Goal: Information Seeking & Learning: Understand process/instructions

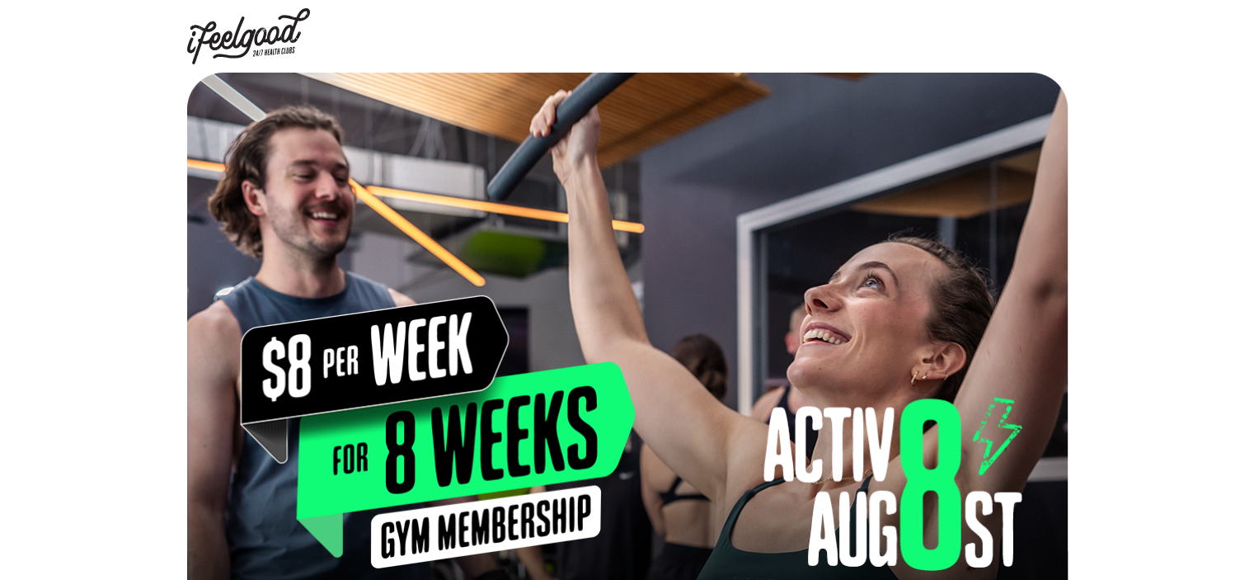
click at [266, 37] on img at bounding box center [249, 36] width 124 height 56
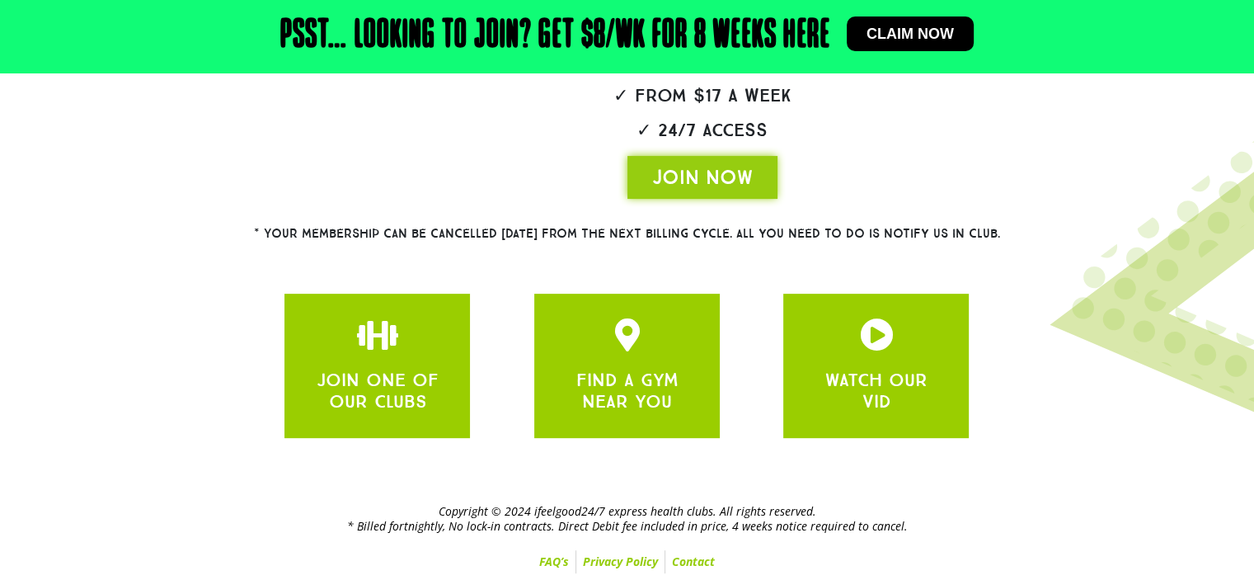
scroll to position [439, 0]
click at [557, 567] on link "FAQ’s" at bounding box center [554, 561] width 43 height 23
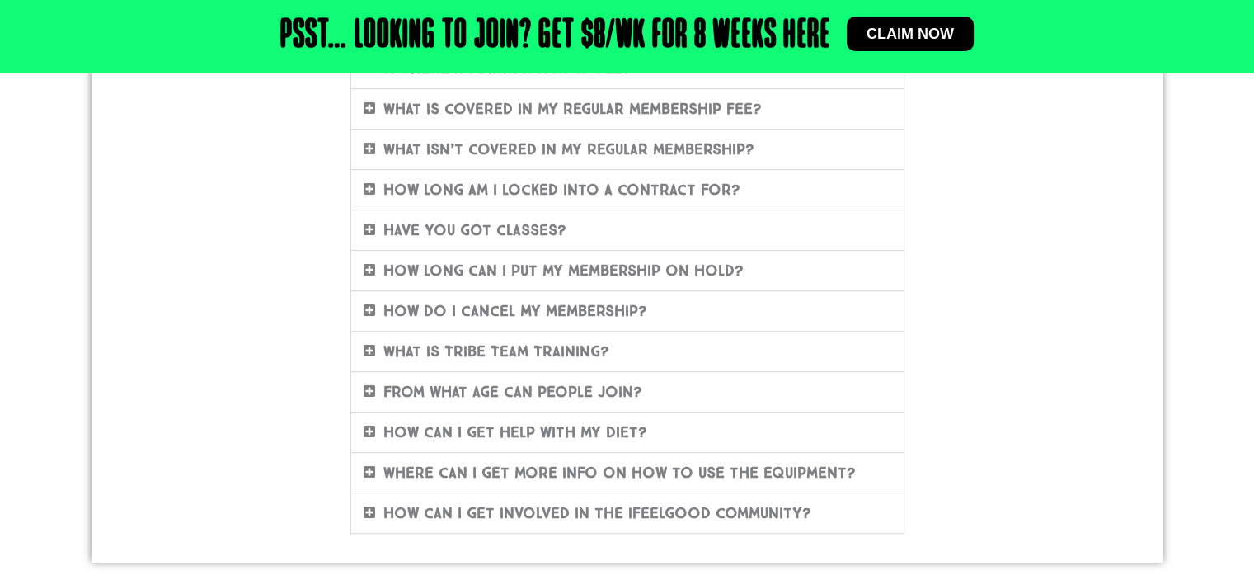
scroll to position [653, 0]
click at [429, 309] on link "How do I cancel my membership?" at bounding box center [515, 312] width 264 height 18
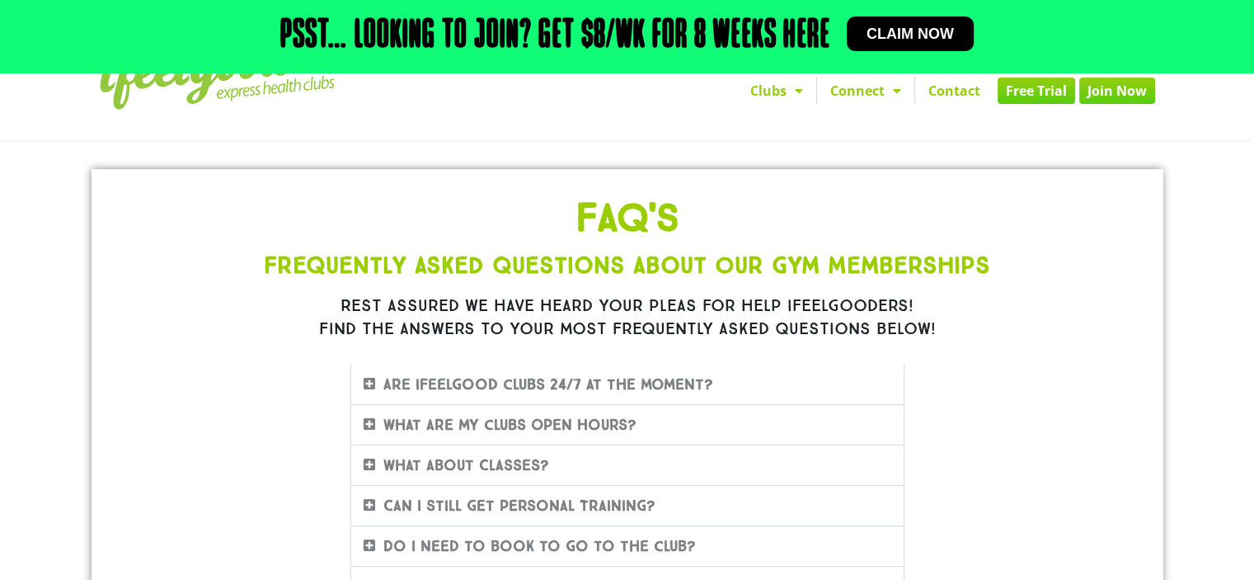
scroll to position [0, 0]
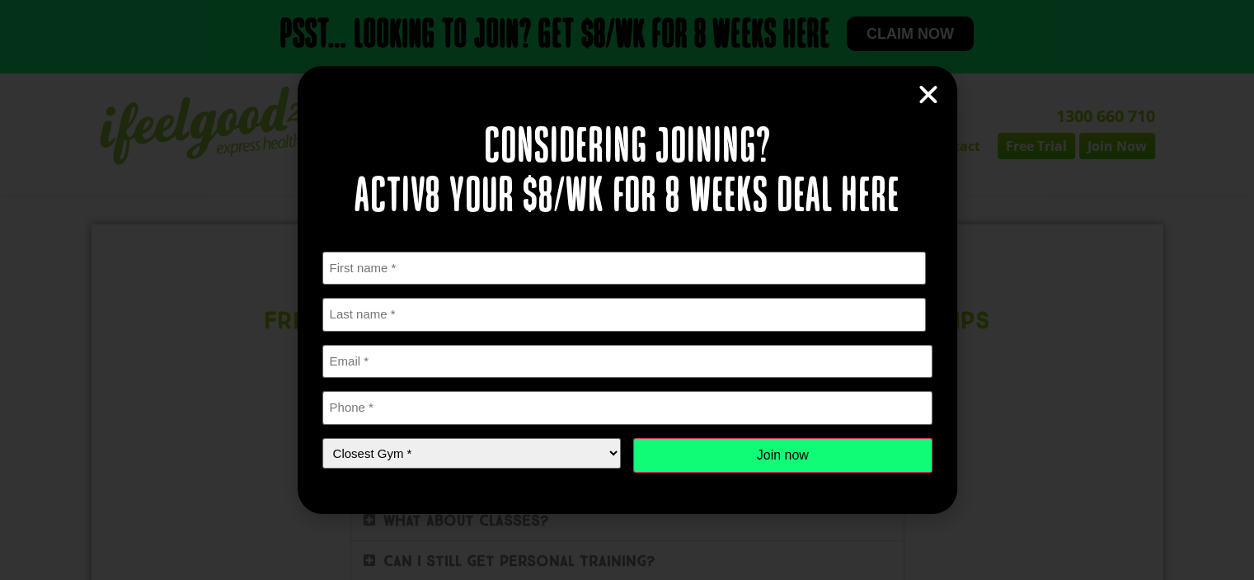
click at [933, 97] on icon "Close" at bounding box center [928, 94] width 25 height 25
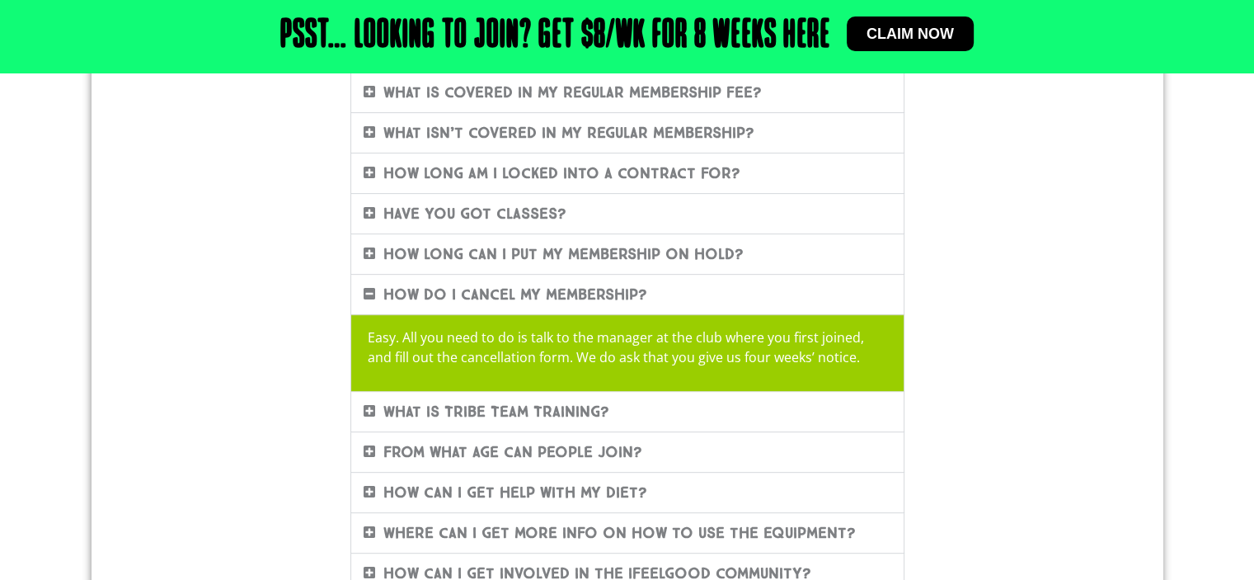
scroll to position [672, 0]
